Goal: Task Accomplishment & Management: Use online tool/utility

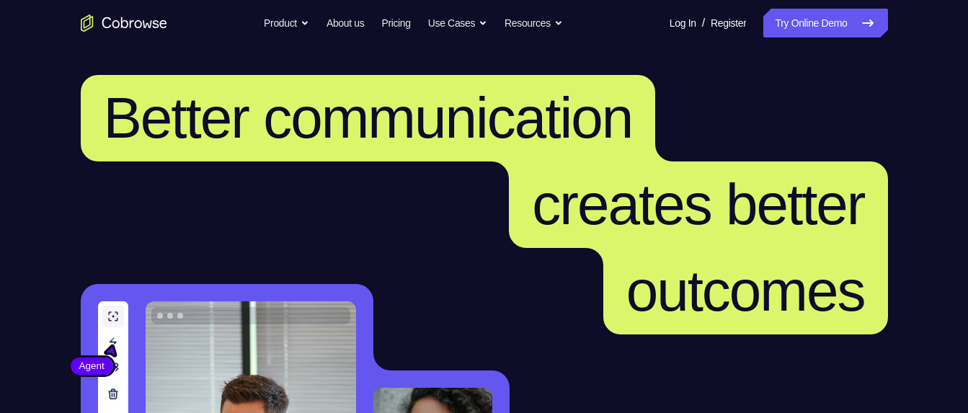
click at [848, 22] on link "Try Online Demo" at bounding box center [825, 23] width 124 height 29
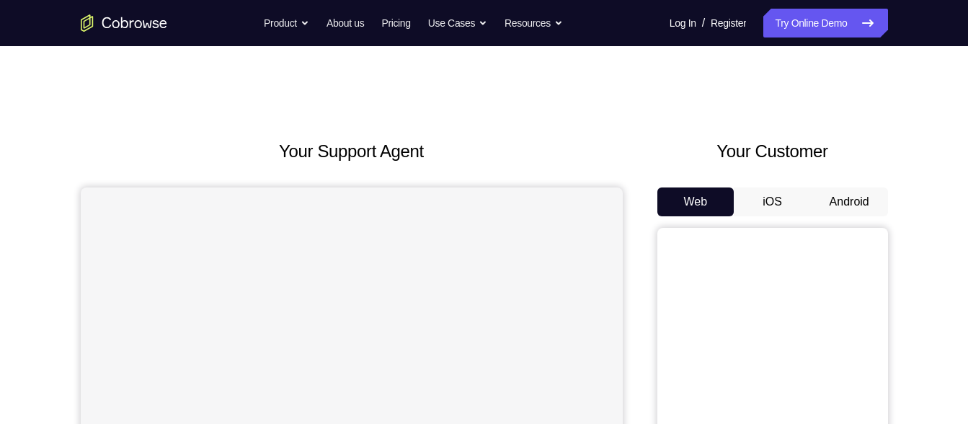
click at [827, 202] on button "Android" at bounding box center [849, 201] width 77 height 29
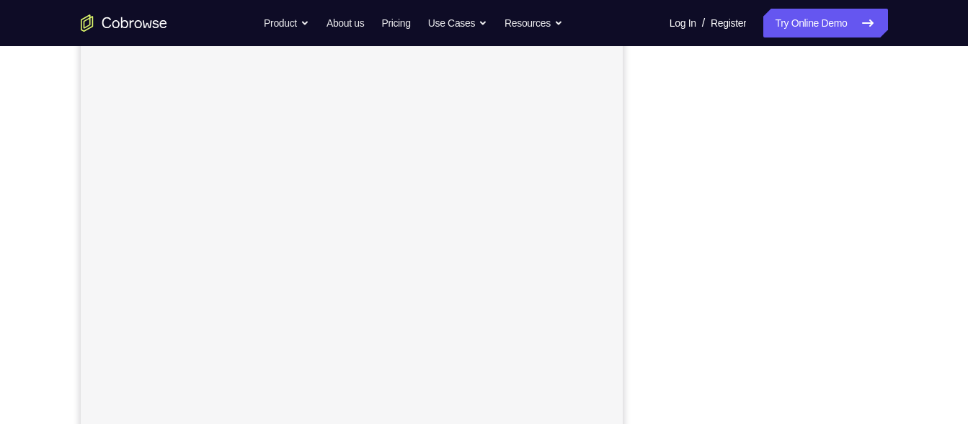
scroll to position [217, 0]
